Goal: Task Accomplishment & Management: Use online tool/utility

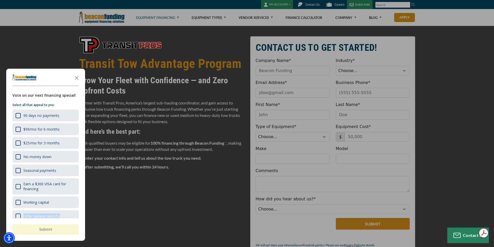
scroll to position [8, 0]
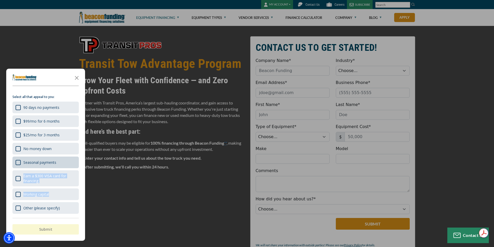
drag, startPoint x: 84, startPoint y: 207, endPoint x: 76, endPoint y: 162, distance: 45.3
click at [74, 164] on div "Vote on our next financing special! Select all that appeal to you: 90 days no p…" at bounding box center [45, 150] width 79 height 133
click at [75, 78] on icon "Close the survey" at bounding box center [77, 77] width 10 height 10
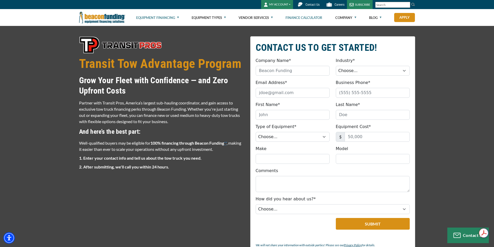
click at [305, 18] on link "Finance Calculator" at bounding box center [303, 17] width 37 height 17
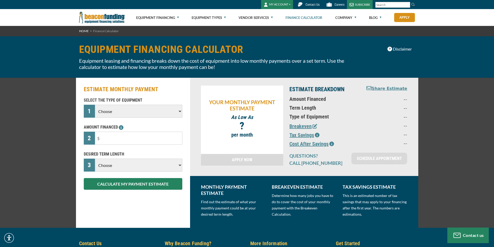
click at [164, 116] on select "Choose Backhoe Boom/Bucket Truck Chipper Commercial Mower Crane DTG/DTF Printin…" at bounding box center [138, 111] width 87 height 13
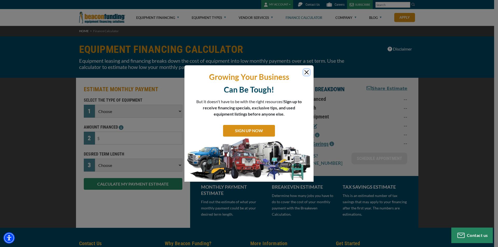
click at [309, 72] on button "Close" at bounding box center [306, 72] width 6 height 6
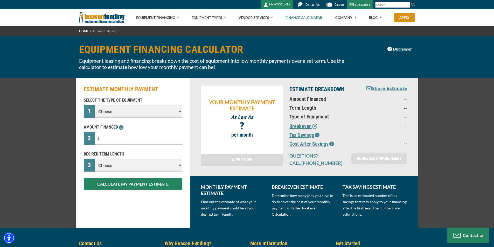
click at [132, 111] on select "Choose Backhoe Boom/Bucket Truck Chipper Commercial Mower Crane DTG/DTF Printin…" at bounding box center [138, 111] width 87 height 13
select select "5"
click at [95, 105] on select "Choose Backhoe Boom/Bucket Truck Chipper Commercial Mower Crane DTG/DTF Printin…" at bounding box center [138, 111] width 87 height 13
click at [119, 137] on input "text" at bounding box center [138, 138] width 87 height 13
type input "$290,000"
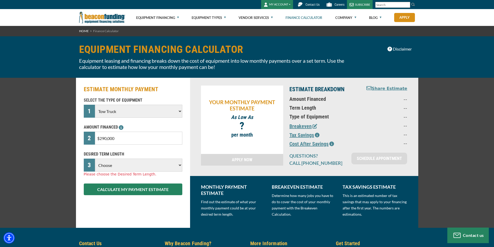
click at [144, 167] on select "Choose 36 Months 48 Months 60 Months 72 Months 84 Months" at bounding box center [138, 165] width 87 height 13
select select "60"
click at [95, 159] on select "Choose 36 Months 48 Months 60 Months 72 Months 84 Months" at bounding box center [138, 165] width 87 height 13
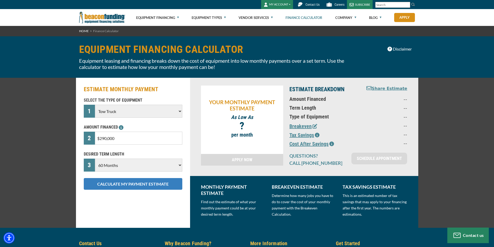
click at [123, 185] on button "CALCULATE MY PAYMENT ESTIMATE" at bounding box center [133, 184] width 98 height 12
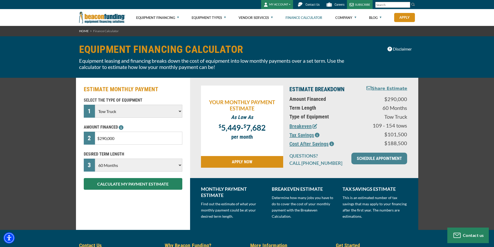
click at [107, 138] on input "$290,000" at bounding box center [138, 138] width 87 height 13
type input "$174,000"
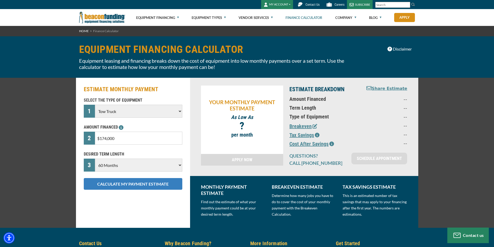
click at [127, 184] on button "CALCULATE MY PAYMENT ESTIMATE" at bounding box center [133, 184] width 98 height 12
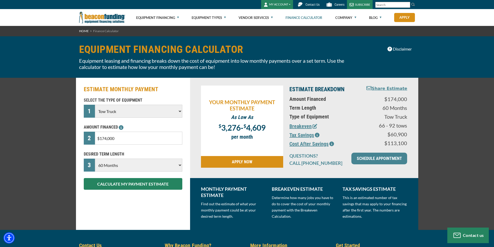
click at [117, 167] on select "Choose 36 Months 48 Months 60 Months 72 Months 84 Months" at bounding box center [138, 165] width 87 height 13
click at [95, 159] on select "Choose 36 Months 48 Months 60 Months 72 Months 84 Months" at bounding box center [138, 165] width 87 height 13
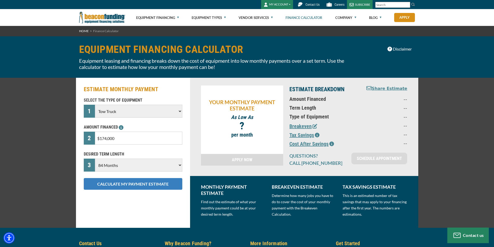
click at [118, 184] on button "CALCULATE MY PAYMENT ESTIMATE" at bounding box center [133, 184] width 98 height 12
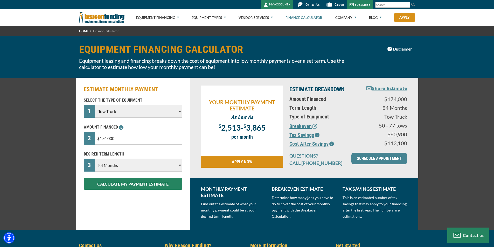
click at [125, 163] on select "Choose 36 Months 48 Months 60 Months 72 Months 84 Months" at bounding box center [138, 165] width 87 height 13
select select "36"
click at [95, 159] on select "Choose 36 Months 48 Months 60 Months 72 Months 84 Months" at bounding box center [138, 165] width 87 height 13
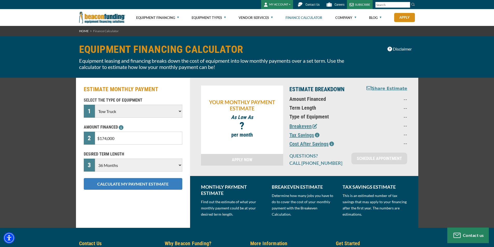
click at [122, 183] on button "CALCULATE MY PAYMENT ESTIMATE" at bounding box center [133, 184] width 98 height 12
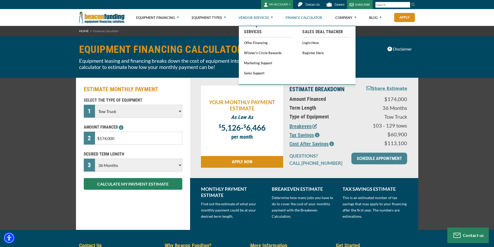
click at [252, 18] on link "Vendor Services" at bounding box center [255, 17] width 34 height 17
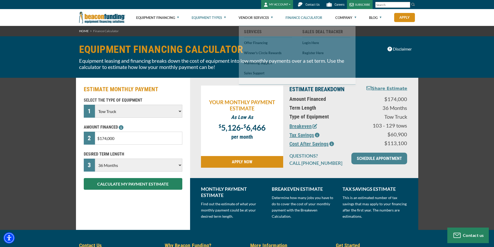
click at [202, 16] on link "Equipment Types" at bounding box center [208, 17] width 34 height 17
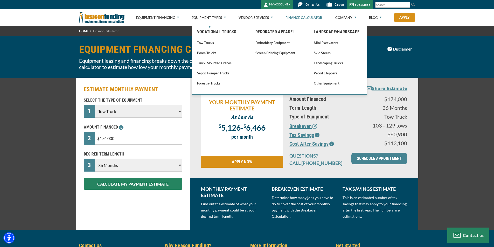
click at [208, 40] on link "Tow Trucks" at bounding box center [221, 42] width 48 height 6
